Goal: Navigation & Orientation: Find specific page/section

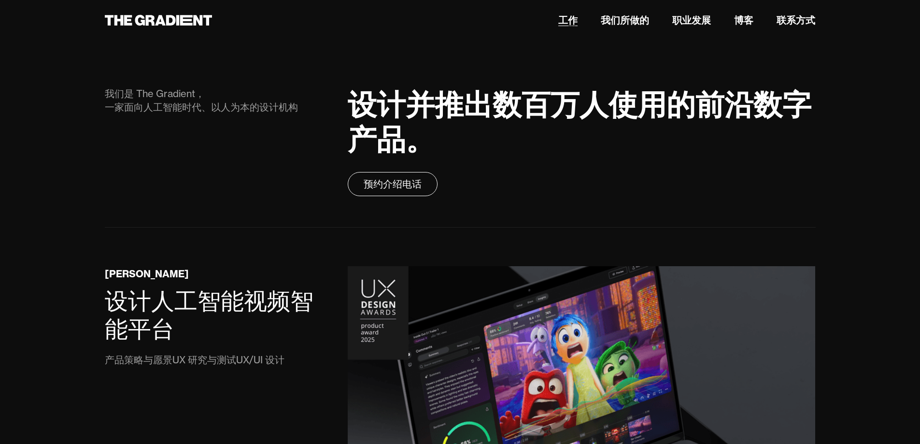
click at [566, 21] on font "工作" at bounding box center [567, 20] width 19 height 12
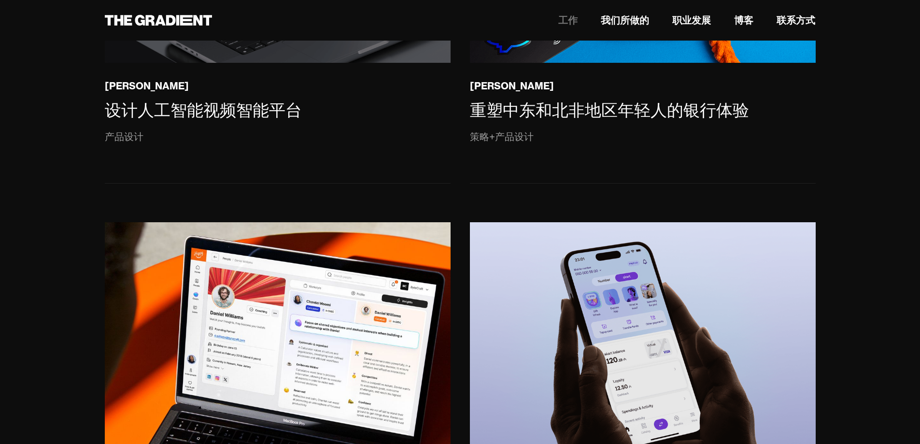
scroll to position [531, 0]
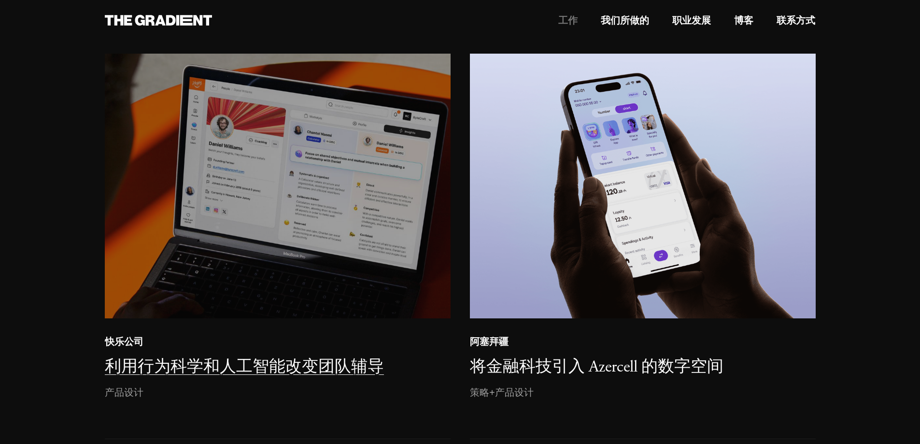
click at [363, 214] on img at bounding box center [277, 186] width 352 height 270
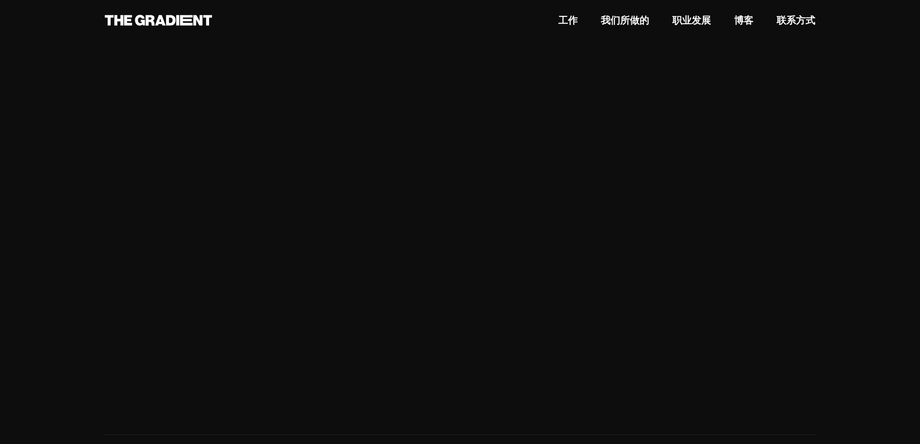
scroll to position [2798, 0]
